Goal: Information Seeking & Learning: Find specific fact

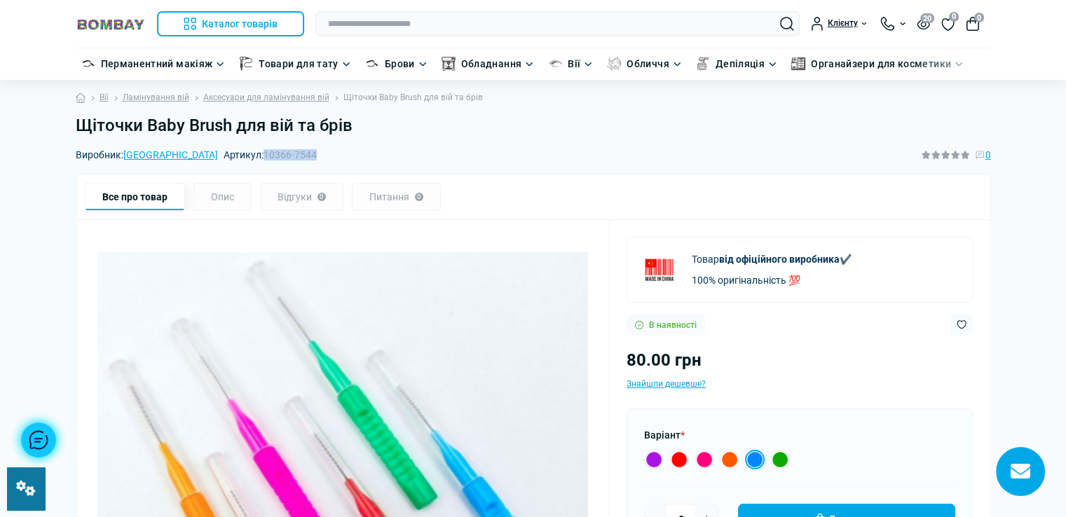
drag, startPoint x: 197, startPoint y: 152, endPoint x: 258, endPoint y: 153, distance: 61.0
click at [258, 153] on div "Виробник: China Артикул: 10366-7544 0" at bounding box center [533, 154] width 915 height 15
copy span "10366-7544"
click at [289, 136] on div "Щіточки Baby Brush для вій та брів" at bounding box center [533, 132] width 932 height 32
drag, startPoint x: 198, startPoint y: 154, endPoint x: 251, endPoint y: 150, distance: 53.4
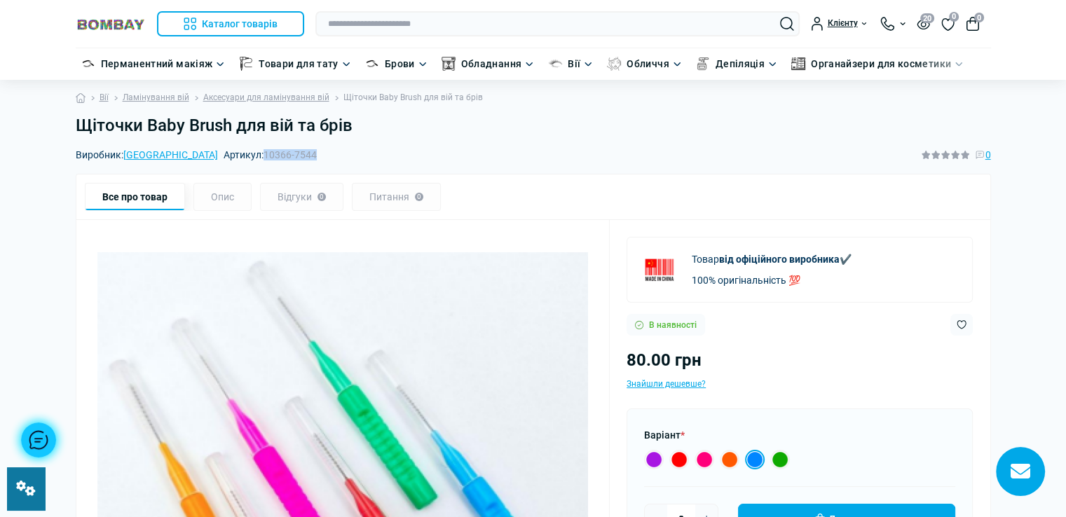
click at [251, 150] on div "Виробник: China Артикул: 10366-7544 0" at bounding box center [533, 154] width 915 height 15
copy span "10366-7544"
click at [535, 309] on img at bounding box center [342, 493] width 491 height 491
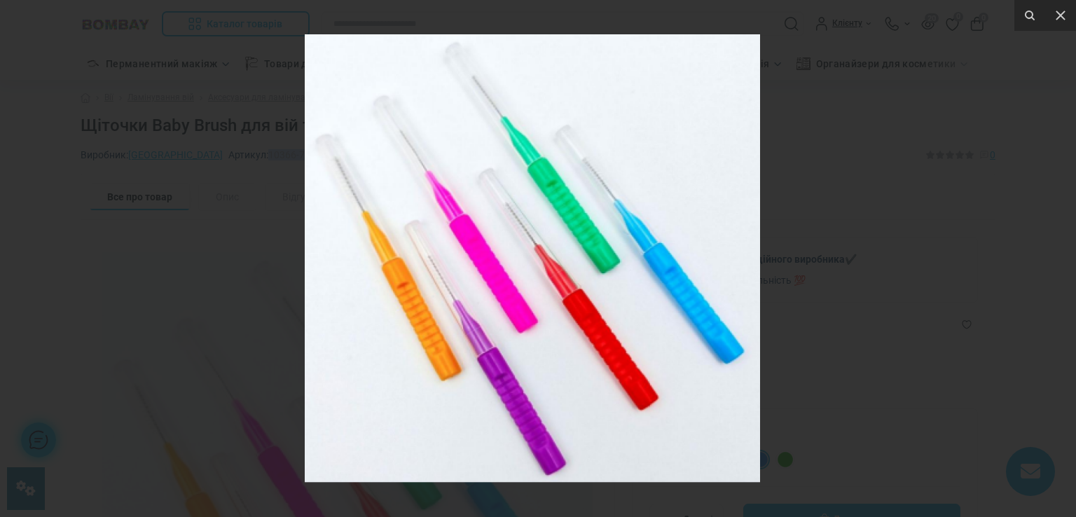
click at [919, 263] on div at bounding box center [538, 258] width 1076 height 517
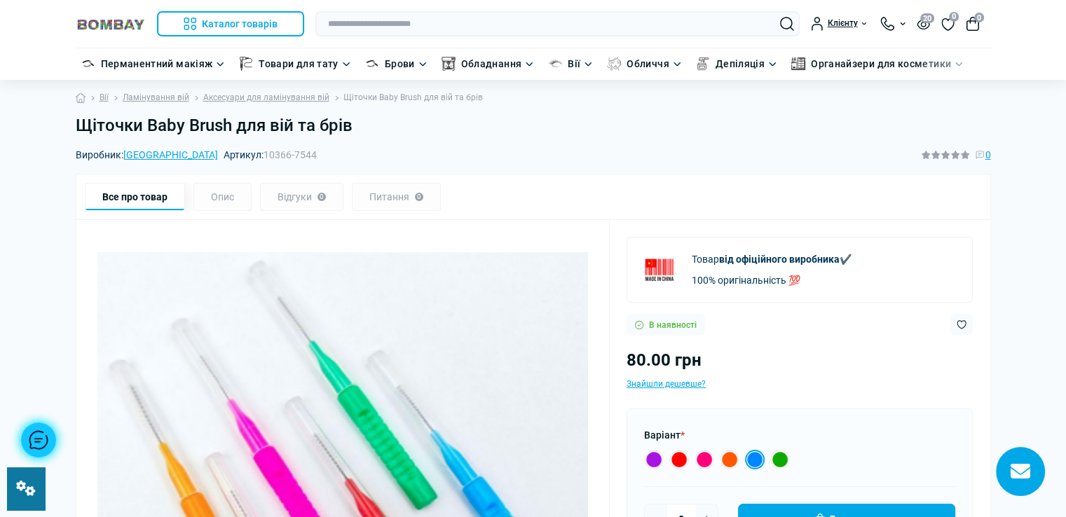
click at [354, 127] on h1 "Щіточки Baby Brush для вій та брів" at bounding box center [533, 126] width 915 height 20
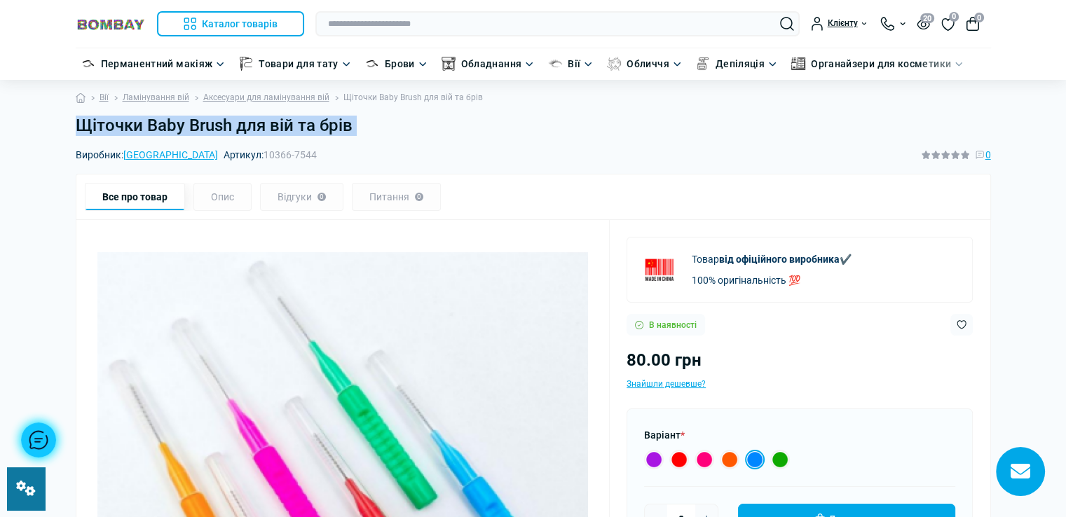
click at [353, 127] on h1 "Щіточки Baby Brush для вій та брів" at bounding box center [533, 126] width 915 height 20
copy main "Щіточки Baby Brush для вій та брів"
